Goal: Task Accomplishment & Management: Manage account settings

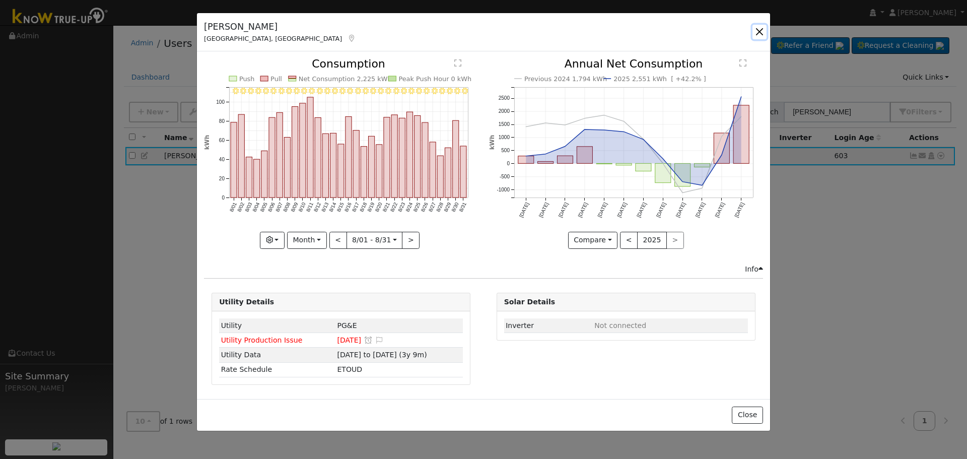
click at [757, 30] on button "button" at bounding box center [759, 32] width 14 height 14
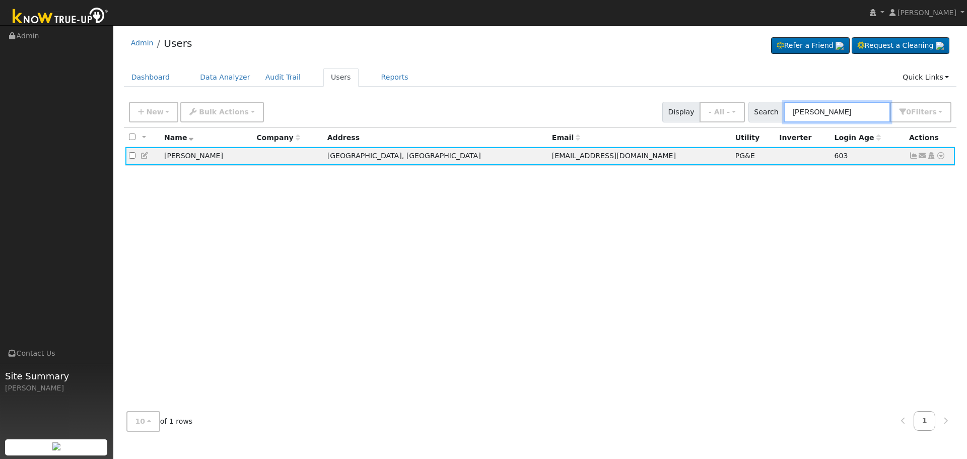
drag, startPoint x: 856, startPoint y: 117, endPoint x: 596, endPoint y: 116, distance: 260.3
click at [594, 113] on div "New Add User Quick Add Quick Connect Quick Convert Lead Bulk Actions Send Email…" at bounding box center [540, 110] width 826 height 24
paste input "[PERSON_NAME] & [PERSON_NAME]"
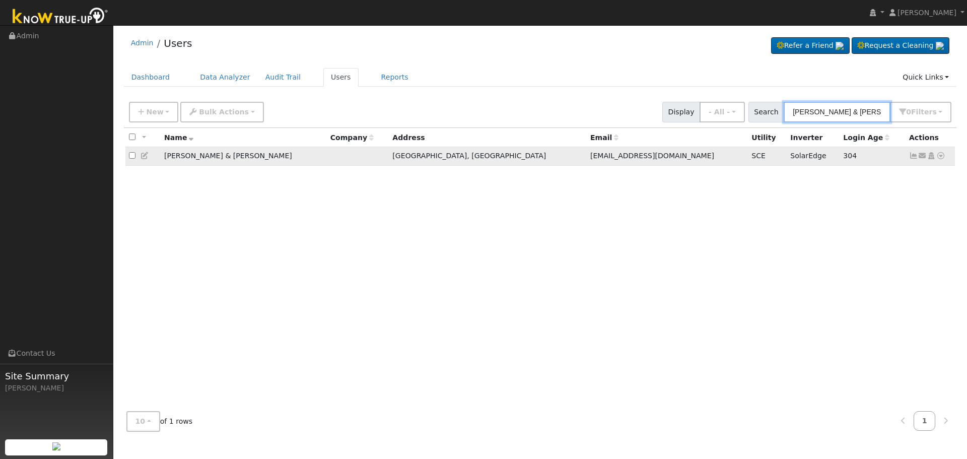
type input "[PERSON_NAME] & [PERSON_NAME]"
click at [912, 156] on icon at bounding box center [913, 155] width 9 height 7
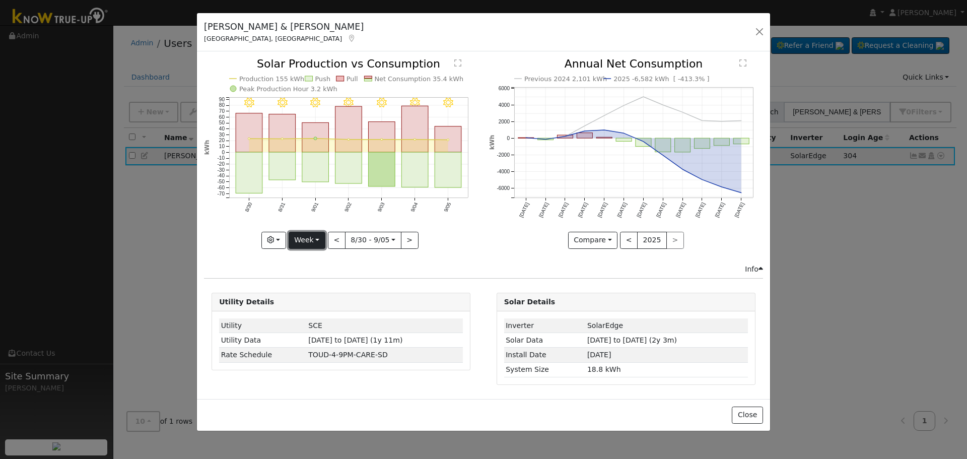
click at [306, 241] on button "Week" at bounding box center [307, 240] width 37 height 17
click at [333, 289] on link "Month" at bounding box center [324, 289] width 70 height 14
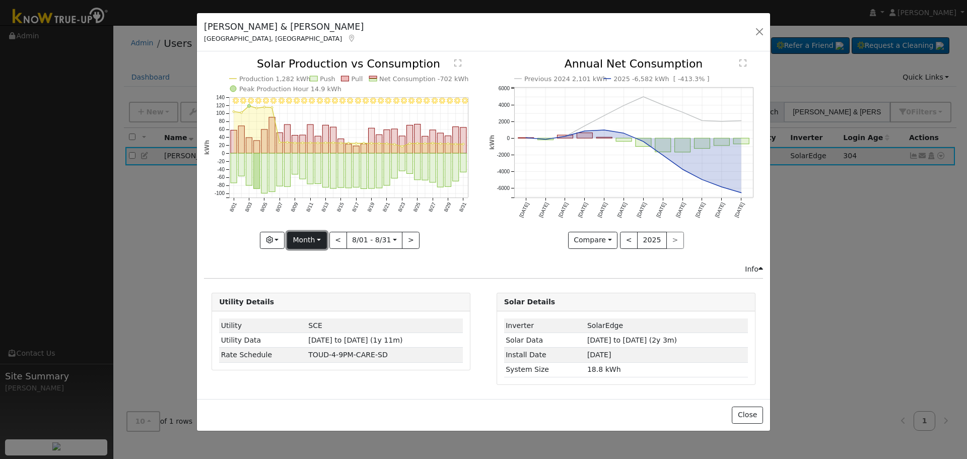
click at [315, 244] on button "Month" at bounding box center [307, 240] width 40 height 17
click at [482, 230] on div "8/31 - Clear 8/30 - Clear 8/29 - Clear 8/28 - Clear 8/27 - Clear 8/26 - Clear 8…" at bounding box center [341, 160] width 284 height 205
click at [402, 239] on button ">" at bounding box center [411, 240] width 18 height 17
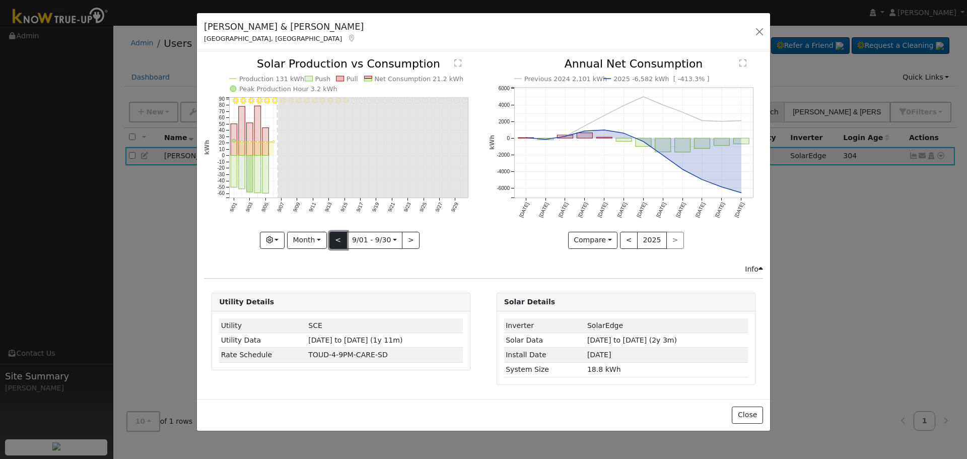
click at [334, 237] on button "<" at bounding box center [338, 240] width 18 height 17
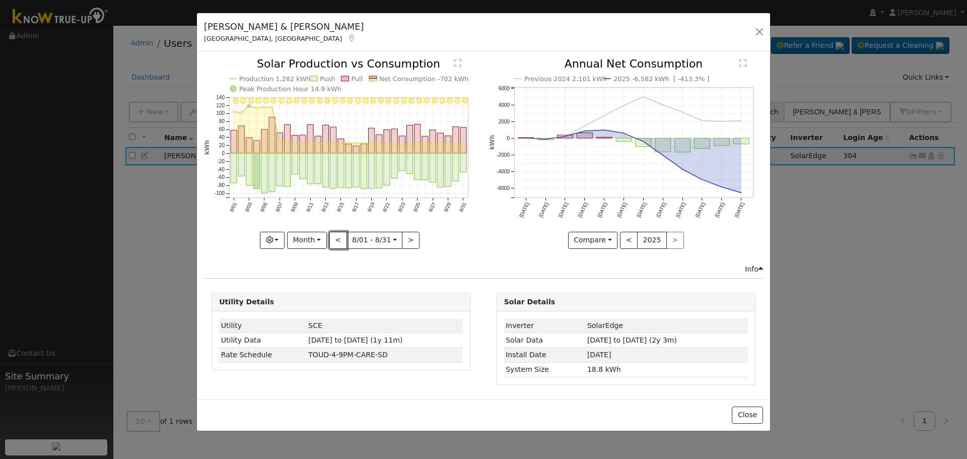
click at [334, 237] on button "<" at bounding box center [338, 240] width 18 height 17
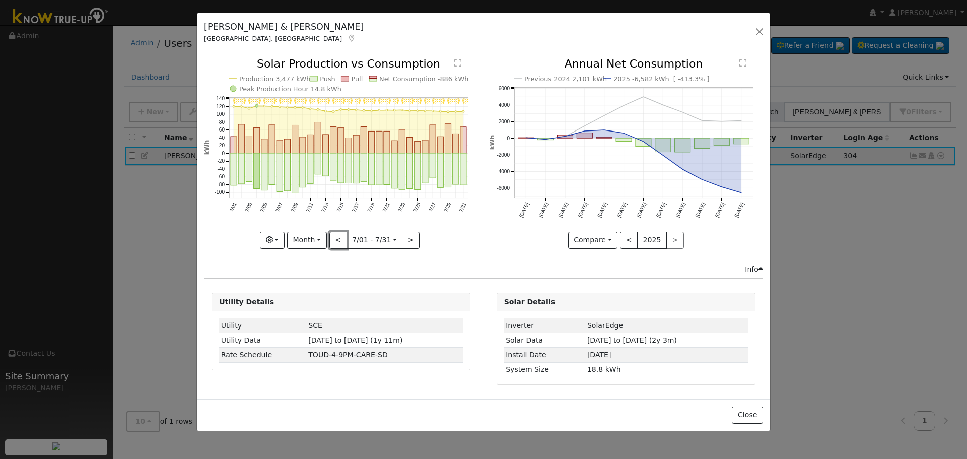
click at [334, 237] on button "<" at bounding box center [338, 240] width 18 height 17
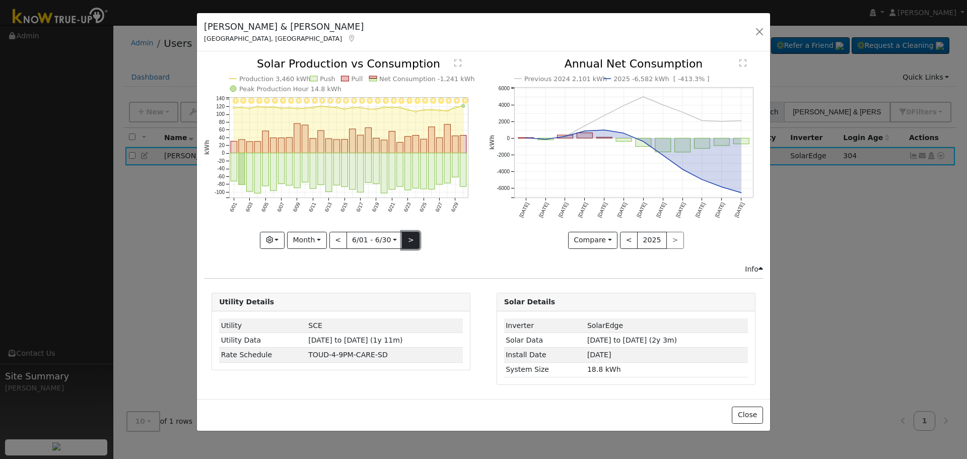
click at [408, 245] on button ">" at bounding box center [411, 240] width 18 height 17
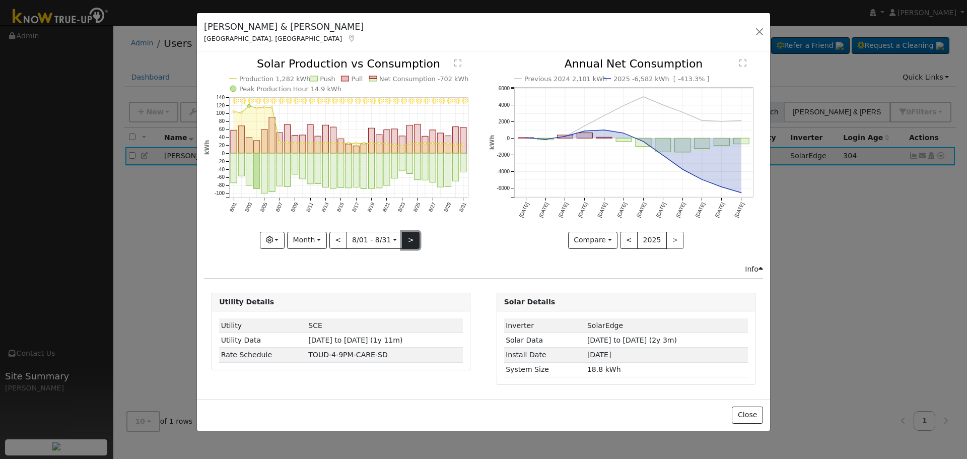
click at [408, 245] on button ">" at bounding box center [411, 240] width 18 height 17
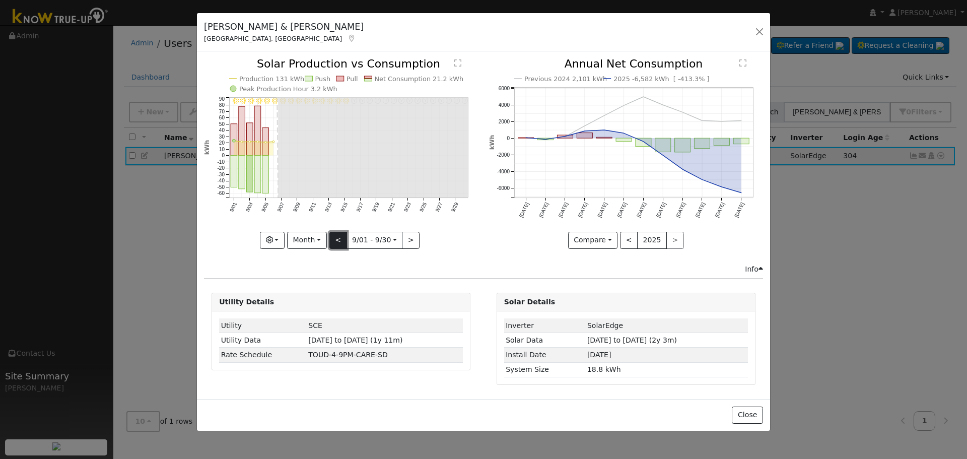
click at [334, 239] on button "<" at bounding box center [338, 240] width 18 height 17
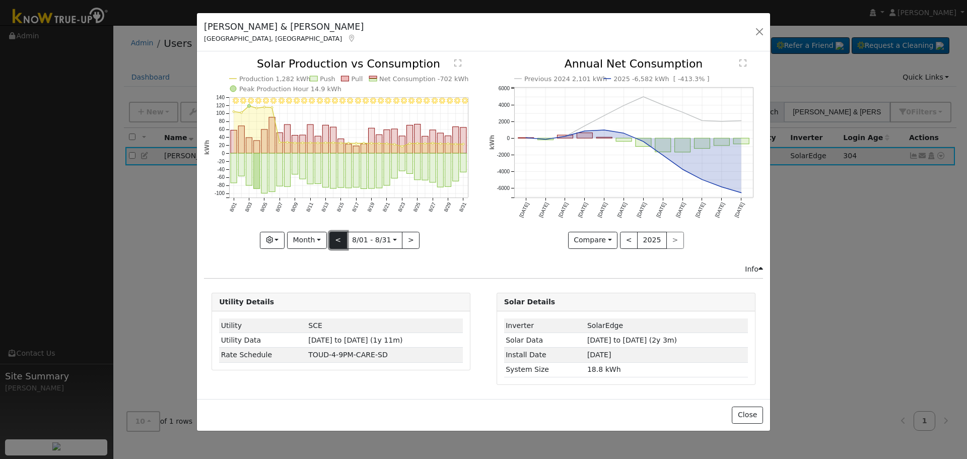
click at [334, 239] on button "<" at bounding box center [338, 240] width 18 height 17
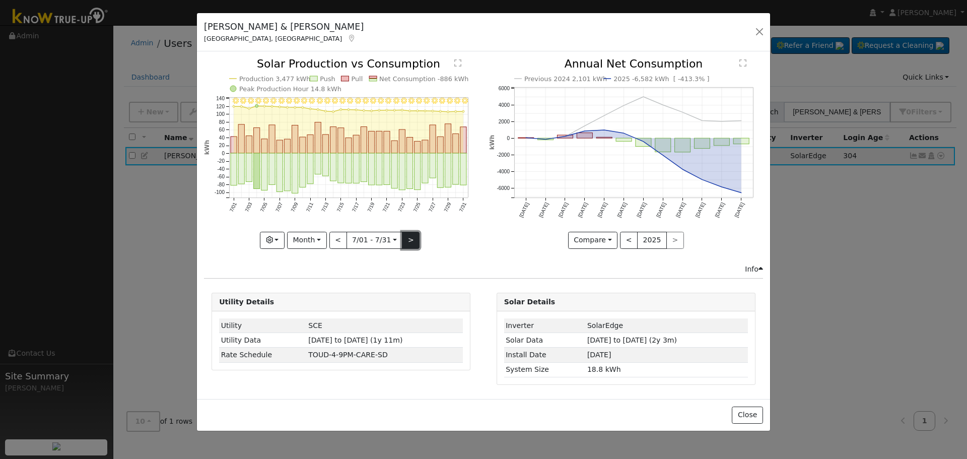
click at [414, 235] on button ">" at bounding box center [411, 240] width 18 height 17
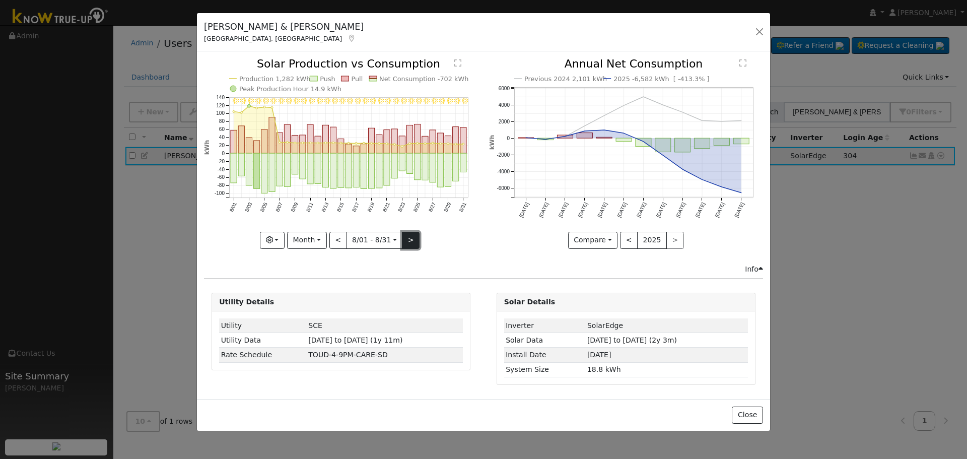
click at [414, 235] on button ">" at bounding box center [411, 240] width 18 height 17
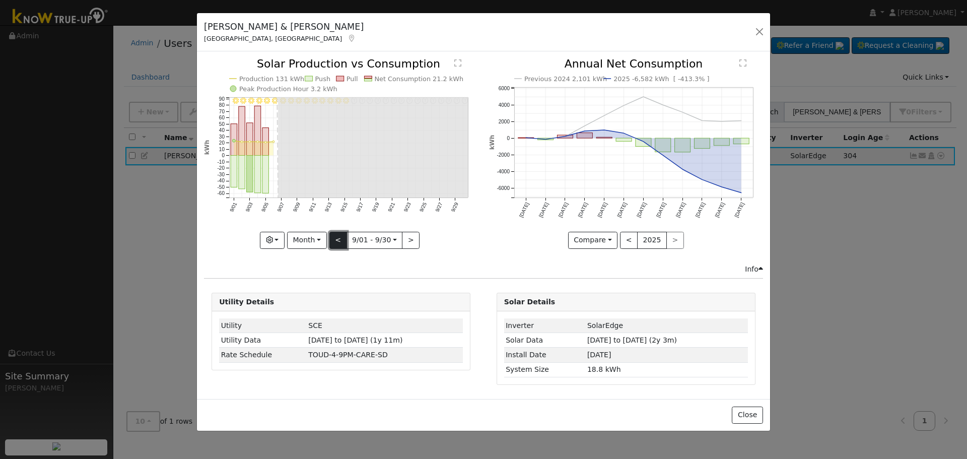
click at [336, 237] on button "<" at bounding box center [338, 240] width 18 height 17
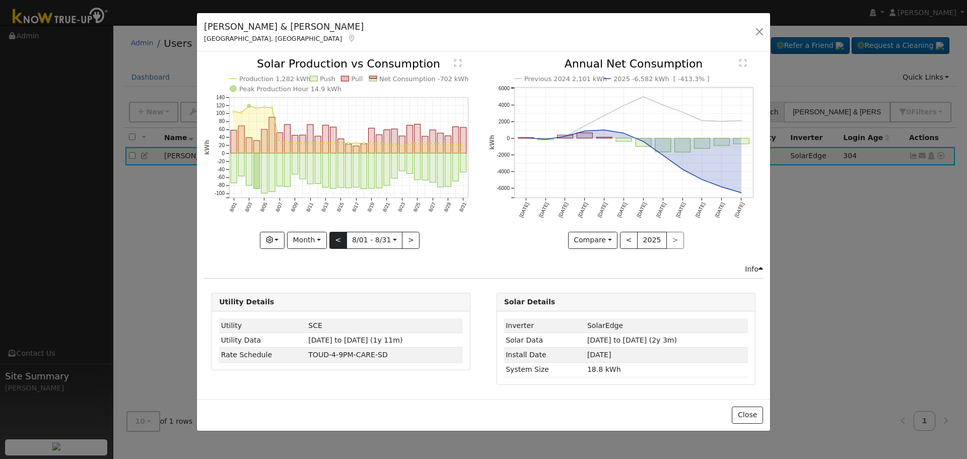
click at [336, 237] on div "Production 1,282 kWh Push Pull Net Consumption -702 kWh Peak Production Hour 14…" at bounding box center [341, 153] width 274 height 190
click at [336, 237] on button "<" at bounding box center [338, 240] width 18 height 17
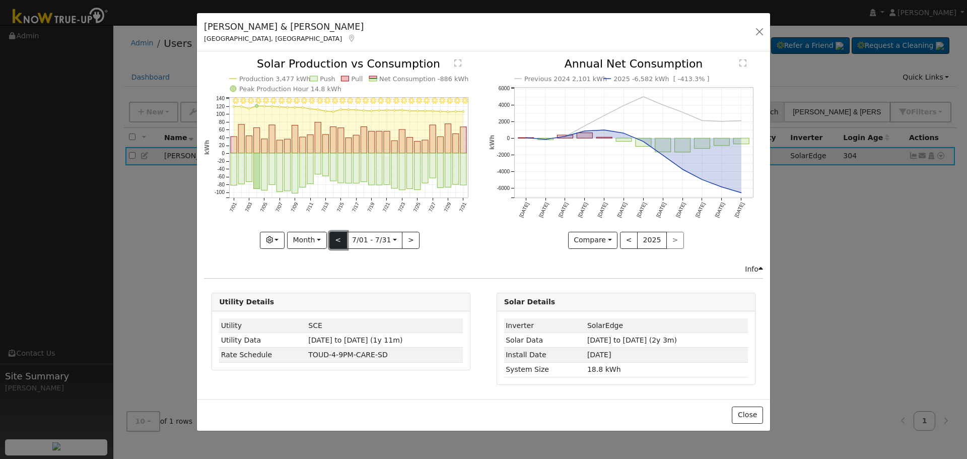
click at [336, 237] on button "<" at bounding box center [338, 240] width 18 height 17
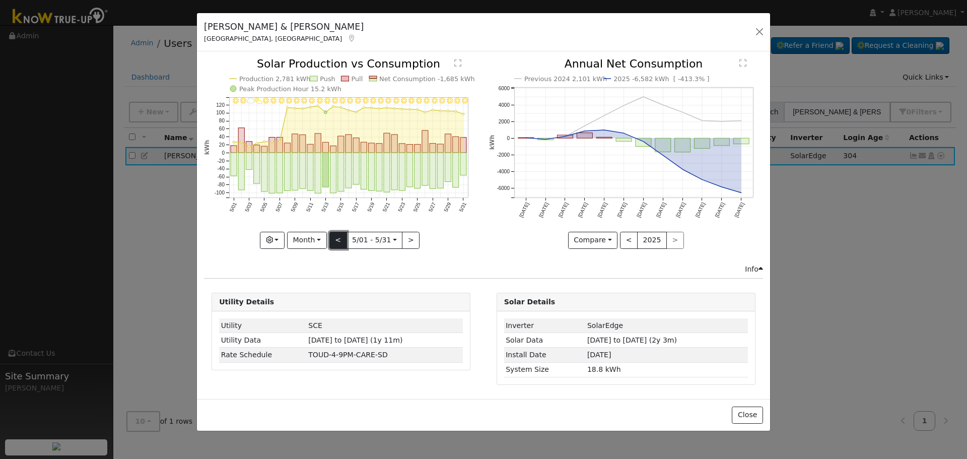
click at [336, 237] on button "<" at bounding box center [338, 240] width 18 height 17
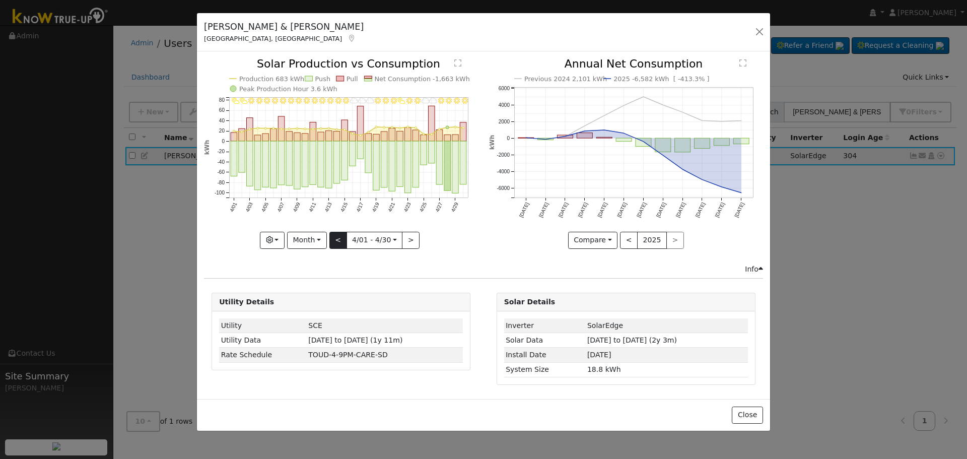
click at [336, 237] on div "4/30 - MostlyClear 4/29 - Clear 4/28 - MostlyClear 4/27 - MostlyClear 4/26 - Cl…" at bounding box center [341, 153] width 274 height 190
click at [336, 237] on button "<" at bounding box center [338, 240] width 18 height 17
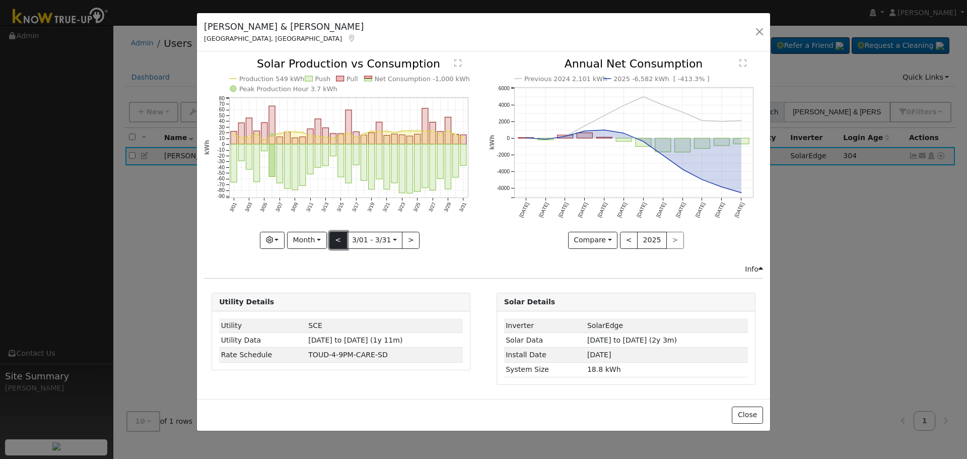
click at [336, 237] on button "<" at bounding box center [338, 240] width 18 height 17
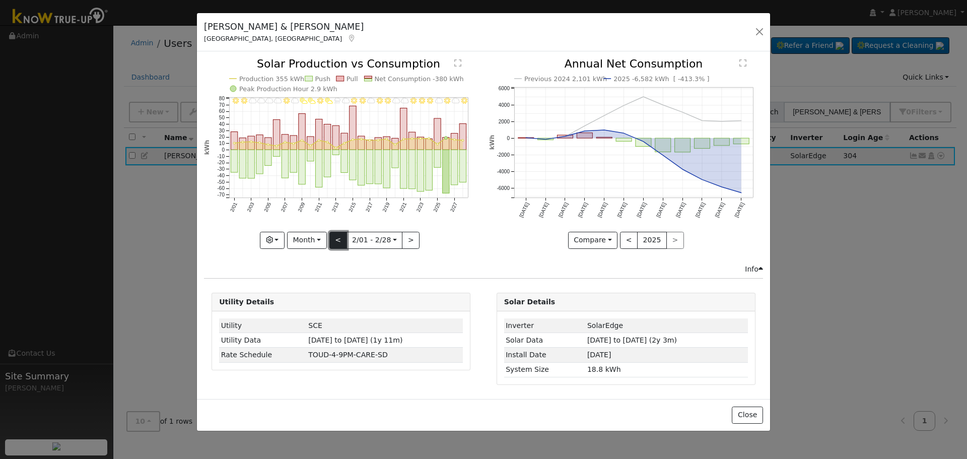
click at [336, 237] on button "<" at bounding box center [338, 240] width 18 height 17
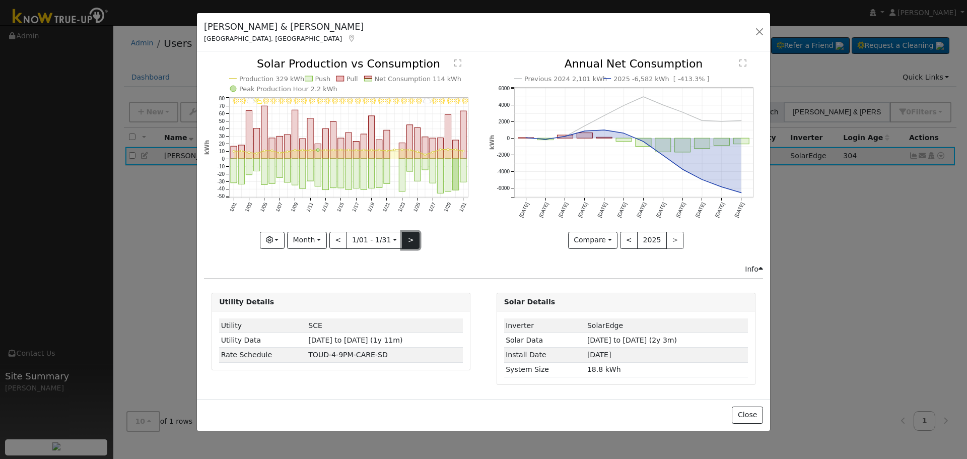
click at [417, 237] on button ">" at bounding box center [411, 240] width 18 height 17
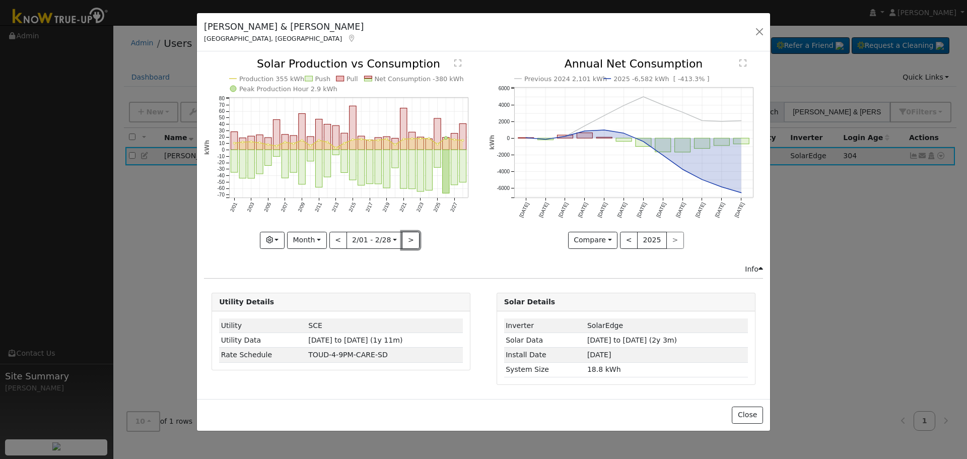
click at [413, 238] on button ">" at bounding box center [411, 240] width 18 height 17
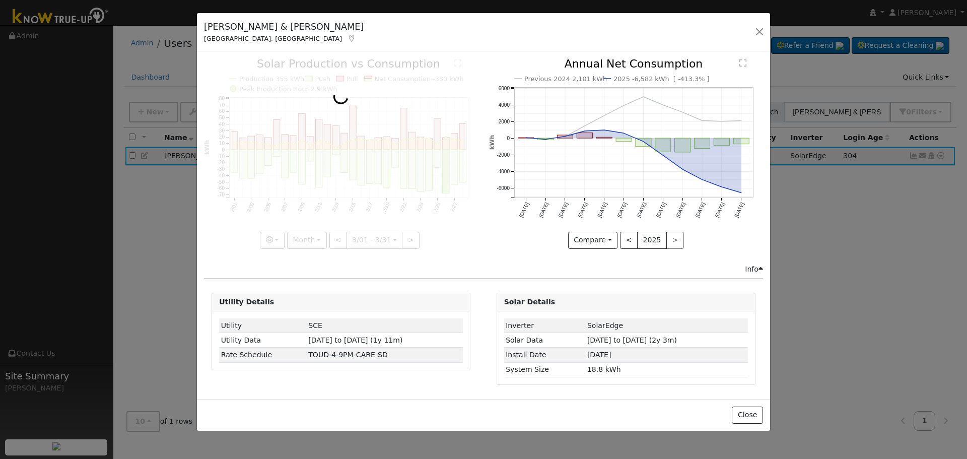
click at [413, 238] on div at bounding box center [341, 153] width 274 height 190
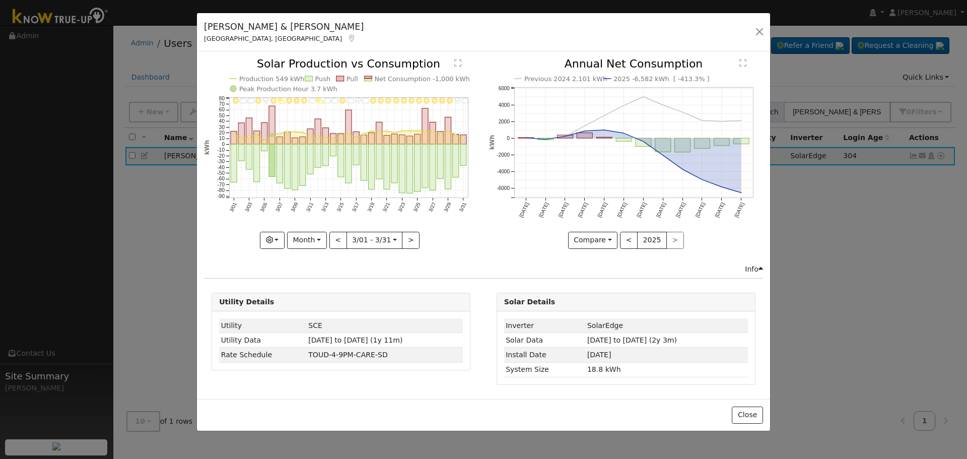
click at [413, 238] on div "3/31 - Cloudy 3/30 - Drizzle 3/29 - MostlyClear 3/28 - MostlyClear 3/27 - Mostl…" at bounding box center [341, 153] width 274 height 190
click at [413, 238] on button ">" at bounding box center [411, 240] width 18 height 17
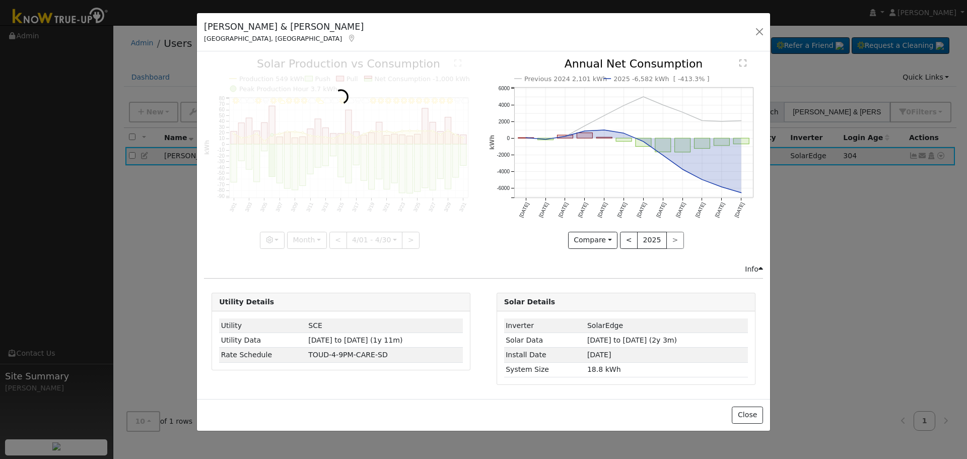
click at [413, 238] on div at bounding box center [341, 153] width 274 height 190
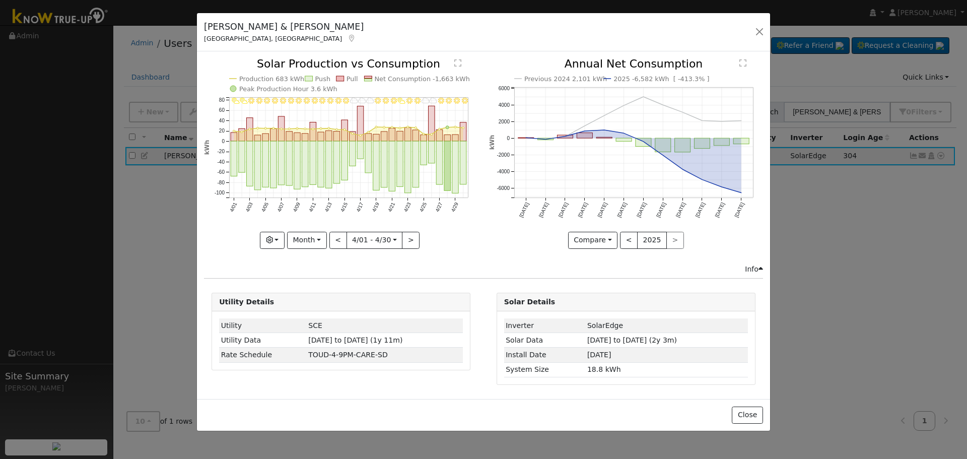
click at [413, 238] on div at bounding box center [341, 153] width 274 height 190
click at [413, 238] on button ">" at bounding box center [411, 240] width 18 height 17
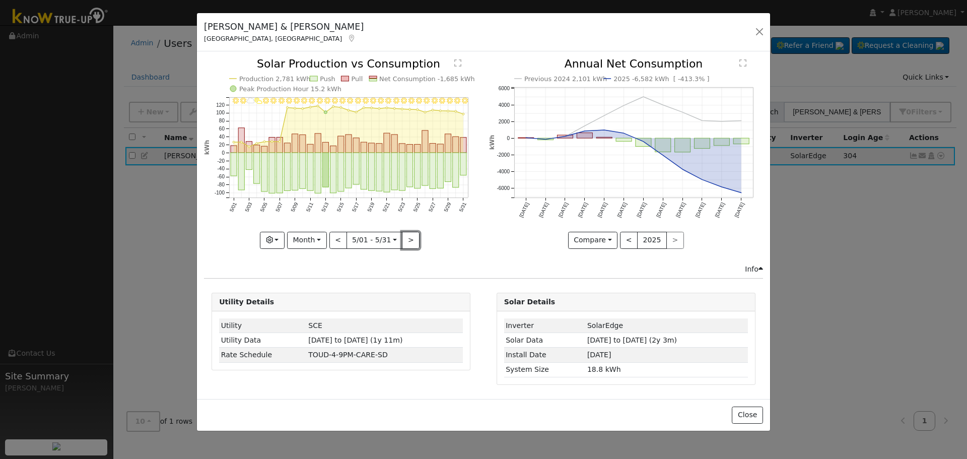
click at [413, 238] on button ">" at bounding box center [411, 240] width 18 height 17
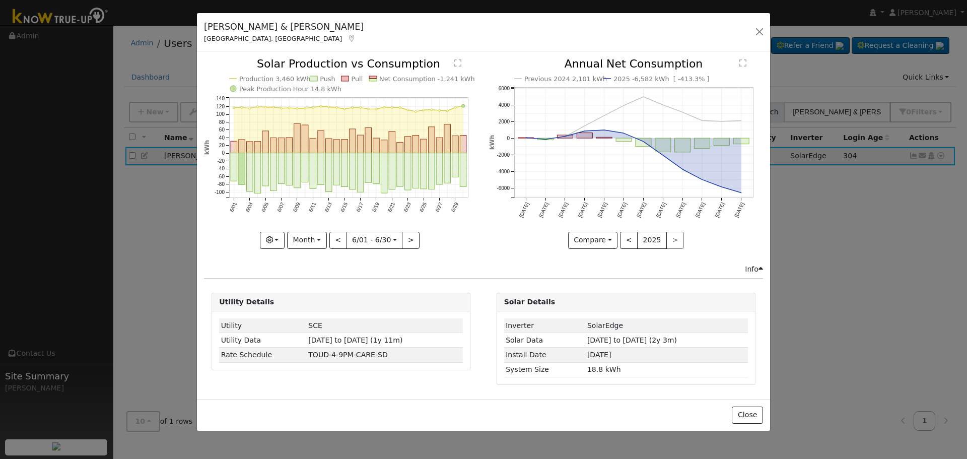
click at [413, 238] on div "Production 3,460 kWh Push Pull Net Consumption -1,241 kWh Peak Production Hour …" at bounding box center [341, 153] width 274 height 190
click at [413, 238] on button ">" at bounding box center [411, 240] width 18 height 17
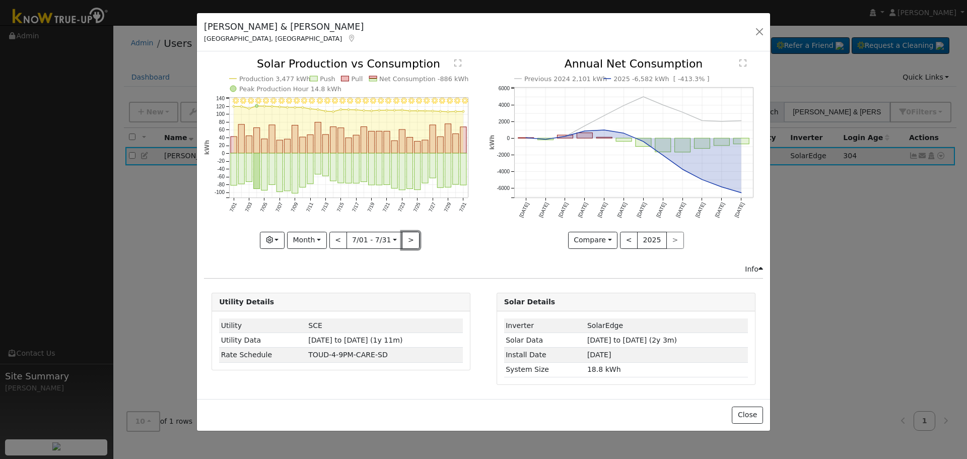
click at [413, 238] on button ">" at bounding box center [411, 240] width 18 height 17
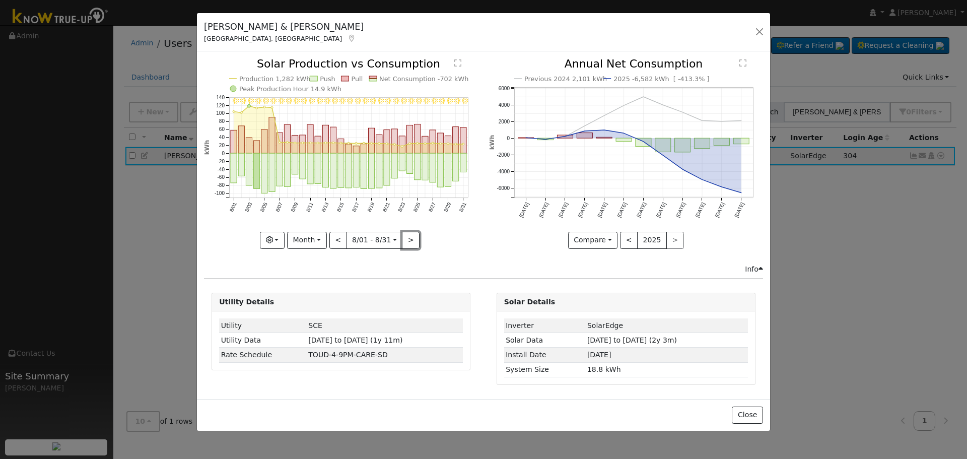
click at [413, 238] on button ">" at bounding box center [411, 240] width 18 height 17
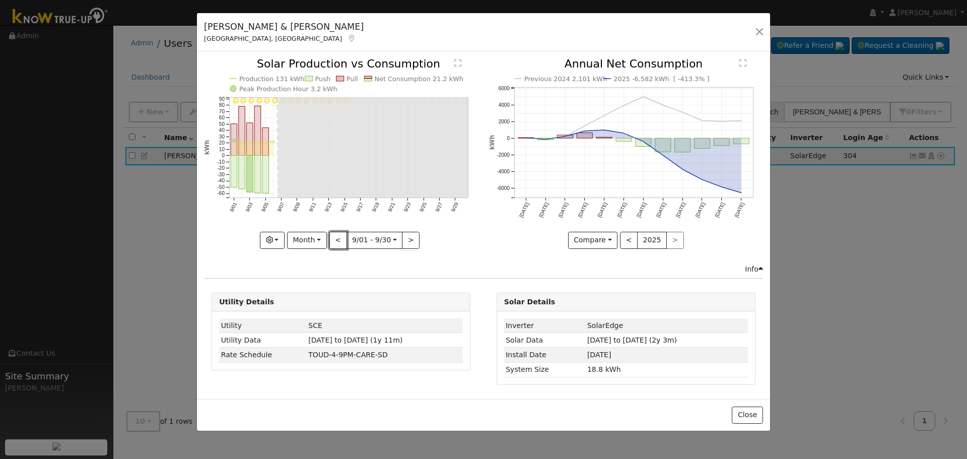
click at [338, 240] on button "<" at bounding box center [338, 240] width 18 height 17
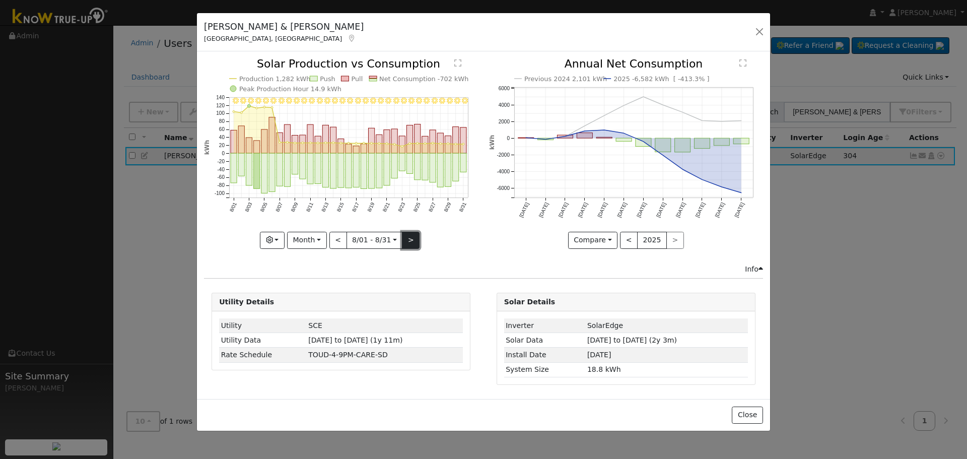
click at [404, 234] on button ">" at bounding box center [411, 240] width 18 height 17
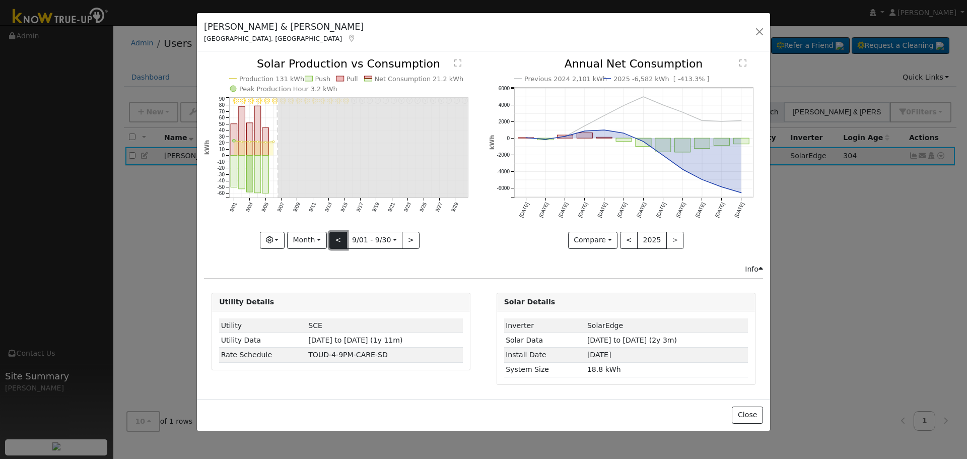
click at [341, 245] on button "<" at bounding box center [338, 240] width 18 height 17
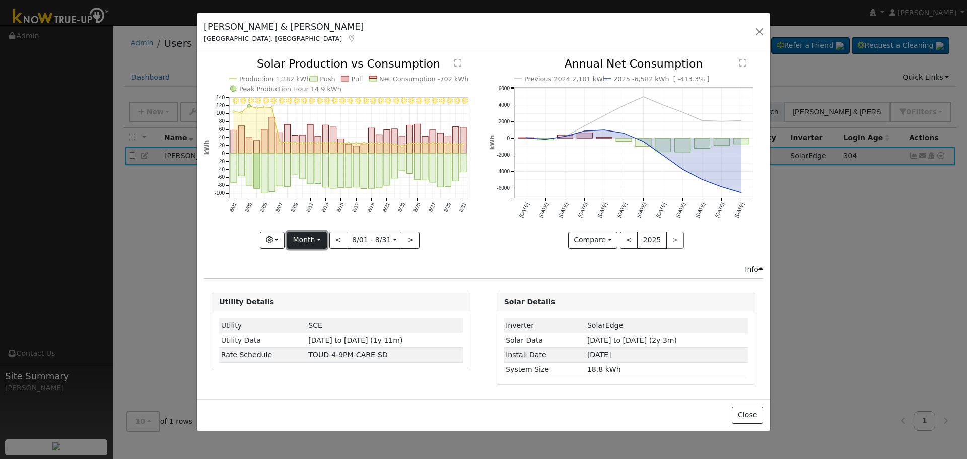
click at [312, 242] on button "Month" at bounding box center [307, 240] width 40 height 17
click at [325, 277] on link "Week" at bounding box center [323, 275] width 70 height 14
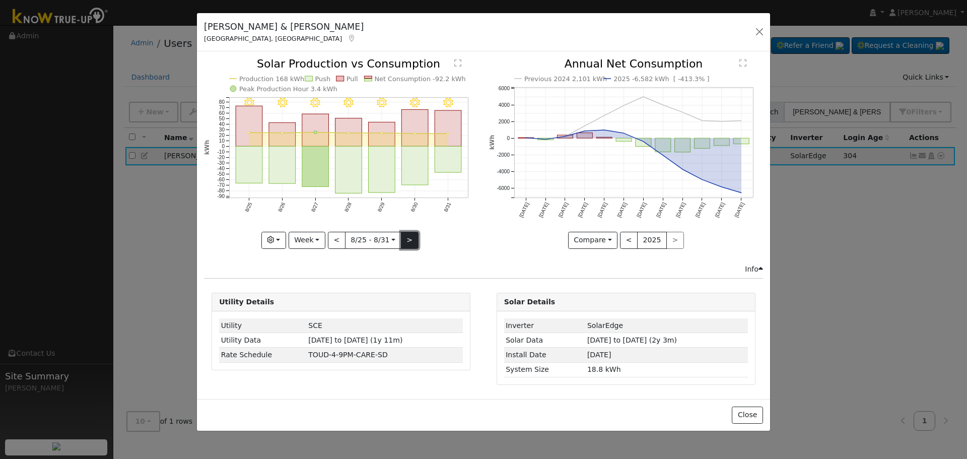
click at [408, 244] on button ">" at bounding box center [410, 240] width 18 height 17
type input "[DATE]"
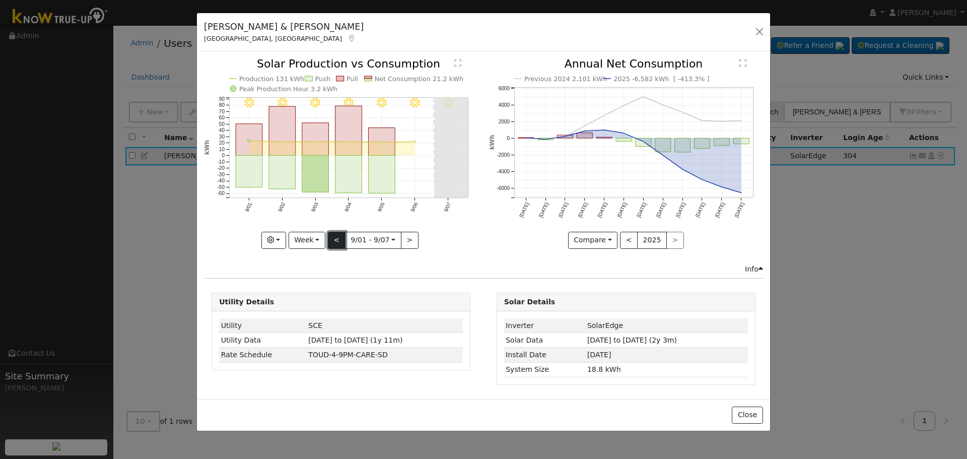
click at [332, 234] on button "<" at bounding box center [337, 240] width 18 height 17
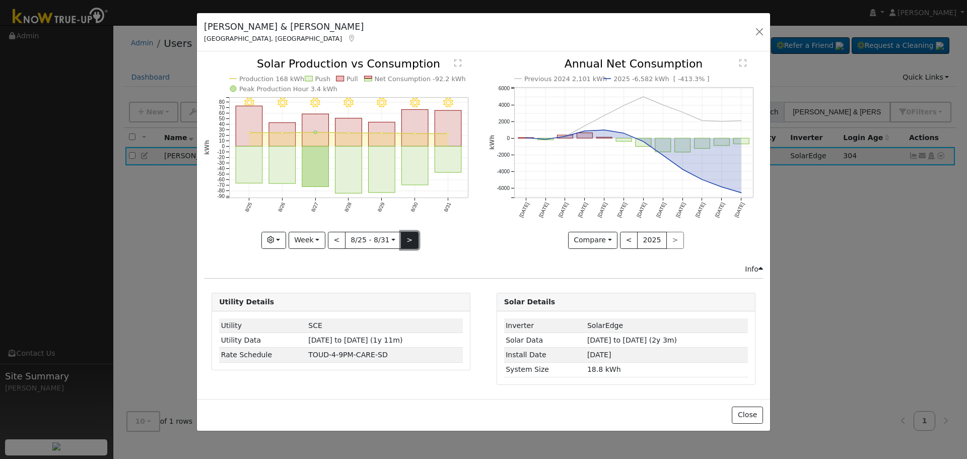
click at [406, 241] on button ">" at bounding box center [410, 240] width 18 height 17
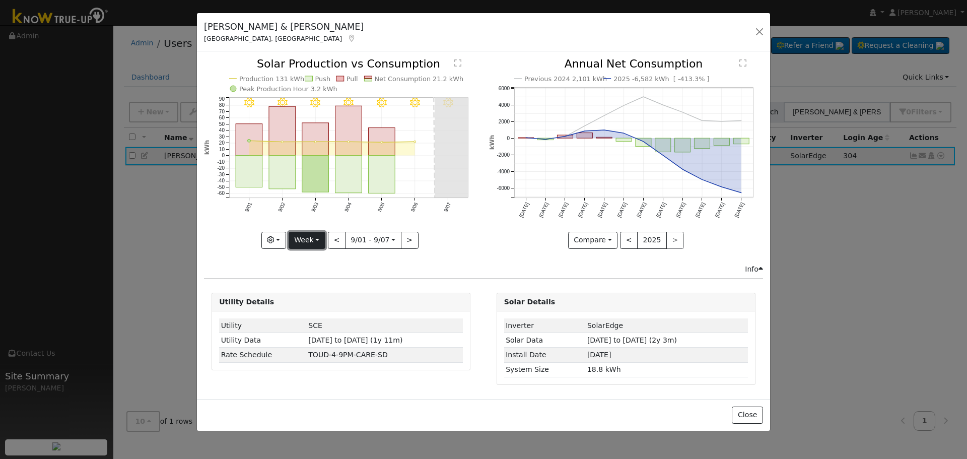
click at [308, 243] on button "Week" at bounding box center [307, 240] width 37 height 17
click at [323, 299] on link "Year" at bounding box center [324, 303] width 70 height 14
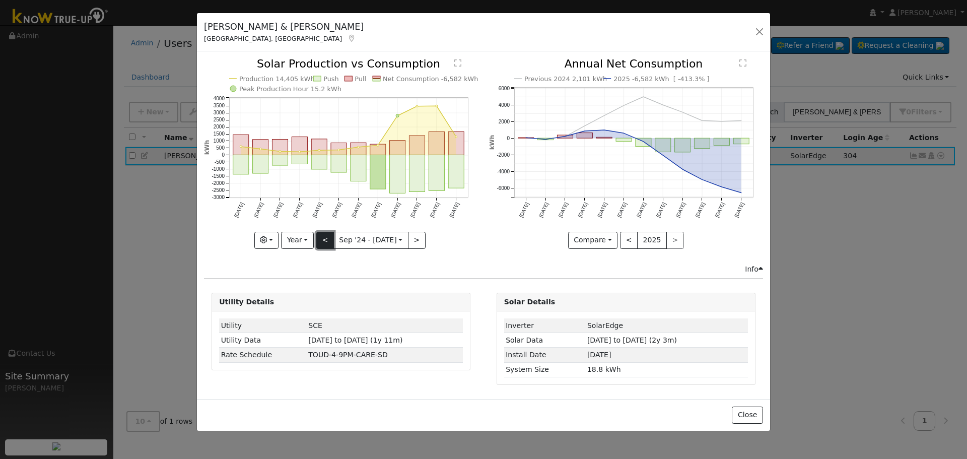
click at [323, 243] on button "<" at bounding box center [325, 240] width 18 height 17
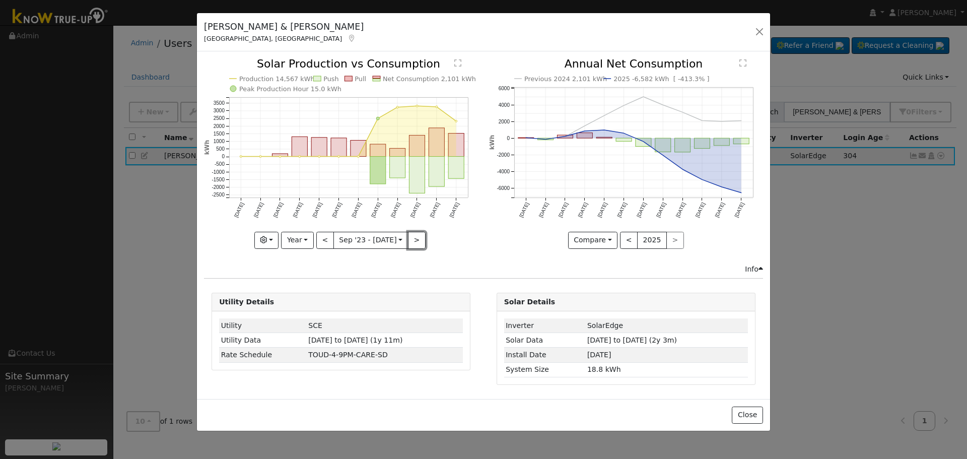
click at [415, 241] on button ">" at bounding box center [417, 240] width 18 height 17
type input "[DATE]"
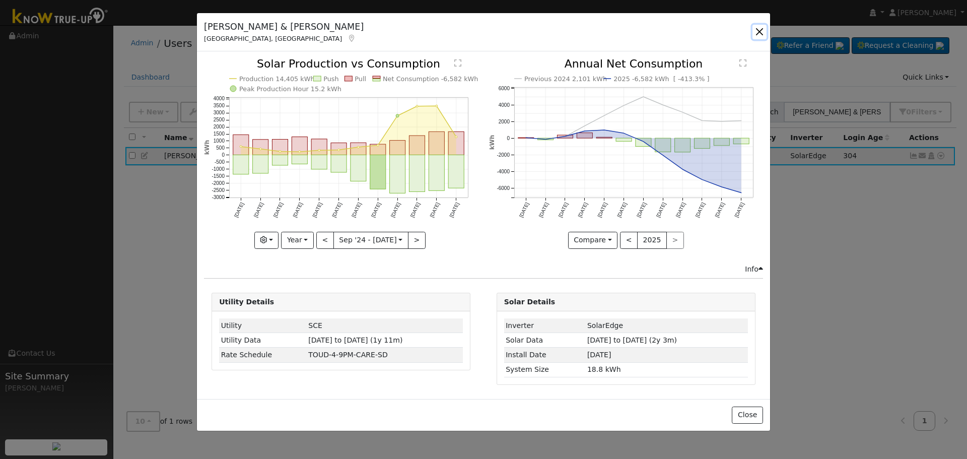
click at [759, 32] on button "button" at bounding box center [759, 32] width 14 height 14
